Goal: Information Seeking & Learning: Learn about a topic

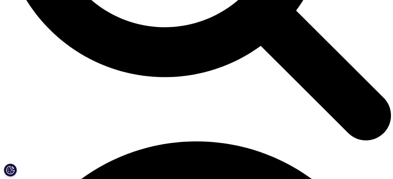
scroll to position [645, 0]
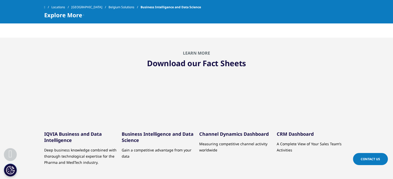
click at [108, 7] on link "Belgium Solutions" at bounding box center [124, 7] width 32 height 9
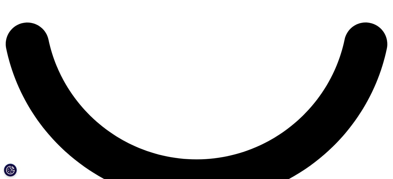
scroll to position [1007, 0]
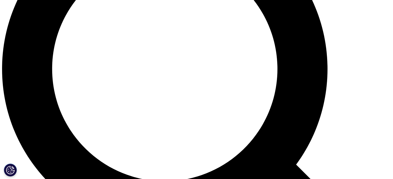
scroll to position [516, 0]
